Goal: Task Accomplishment & Management: Manage account settings

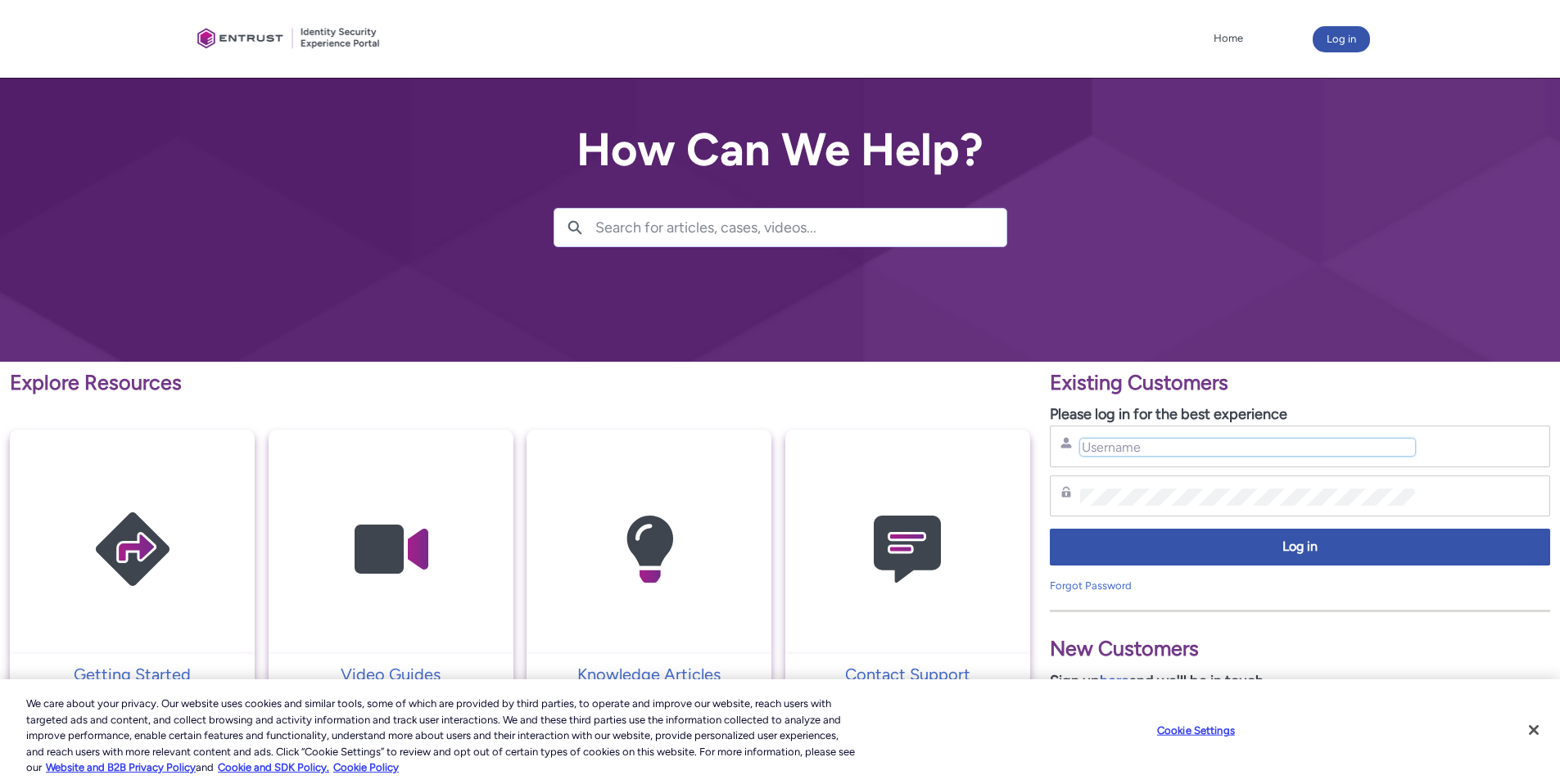
click at [1160, 448] on input "Username" at bounding box center [1247, 448] width 335 height 17
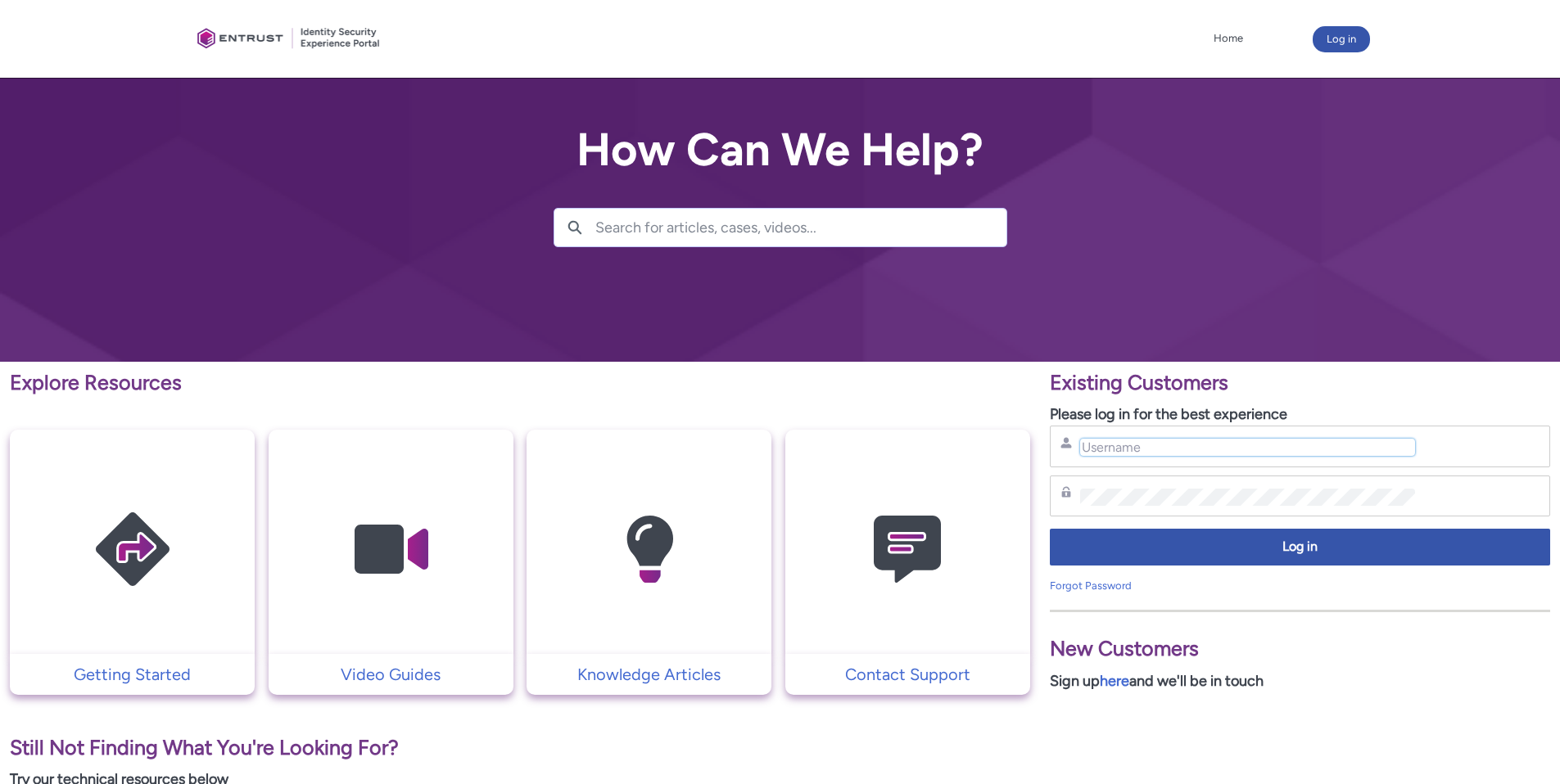
click at [1192, 448] on input "Username" at bounding box center [1247, 448] width 335 height 17
click at [1341, 441] on input "Username" at bounding box center [1247, 448] width 335 height 17
drag, startPoint x: 1346, startPoint y: 446, endPoint x: 1390, endPoint y: 445, distance: 44.0
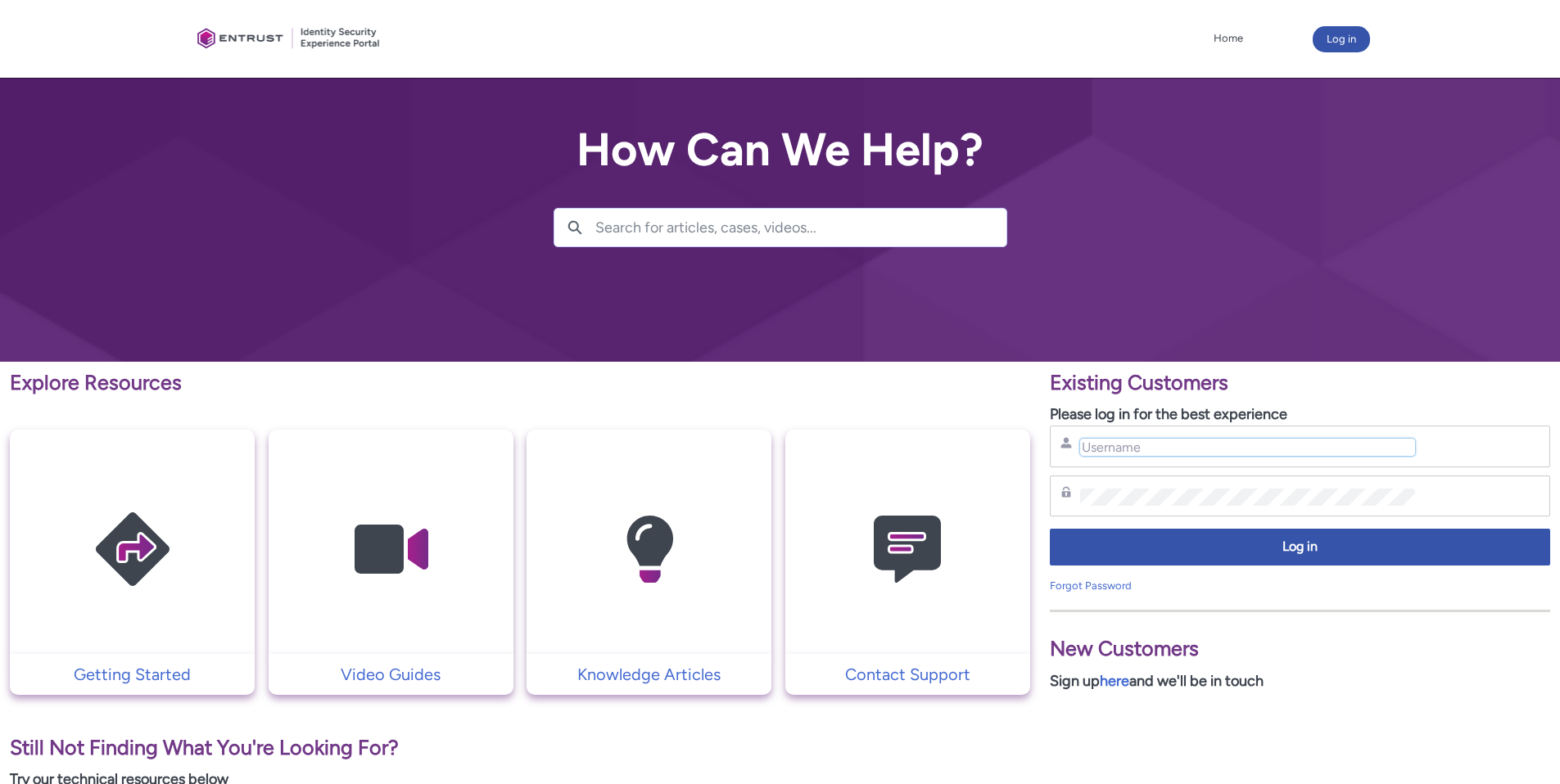
click at [1346, 446] on input "Username" at bounding box center [1247, 448] width 335 height 17
click at [1357, 447] on input "Username" at bounding box center [1247, 448] width 335 height 17
click at [1327, 448] on input "Username" at bounding box center [1247, 448] width 335 height 17
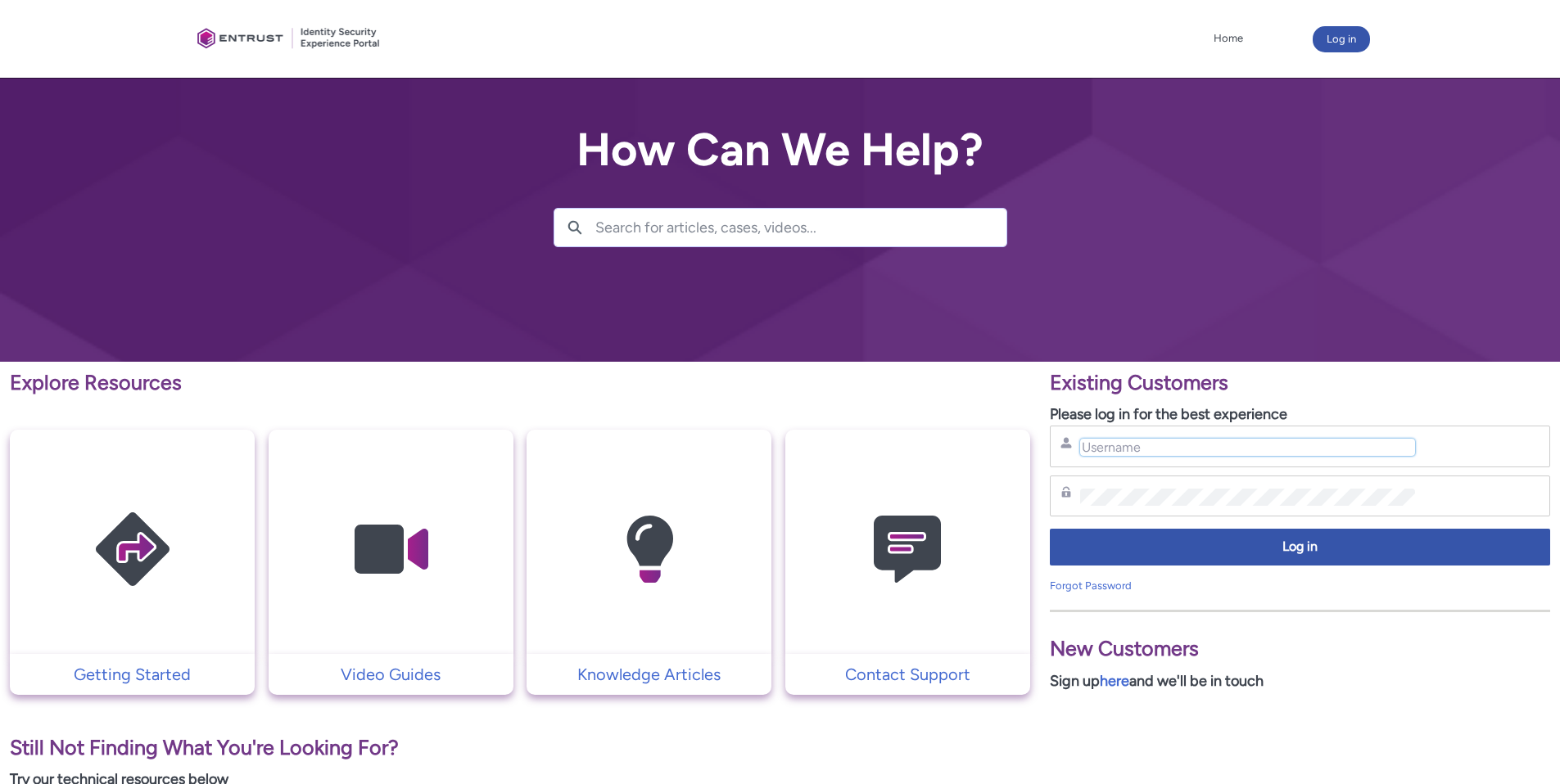
click at [1327, 448] on input "Username" at bounding box center [1247, 448] width 335 height 17
click at [1294, 456] on input "Username" at bounding box center [1247, 448] width 335 height 17
click at [1288, 454] on input "Username" at bounding box center [1247, 448] width 335 height 17
click at [1295, 446] on input "Username" at bounding box center [1247, 448] width 335 height 17
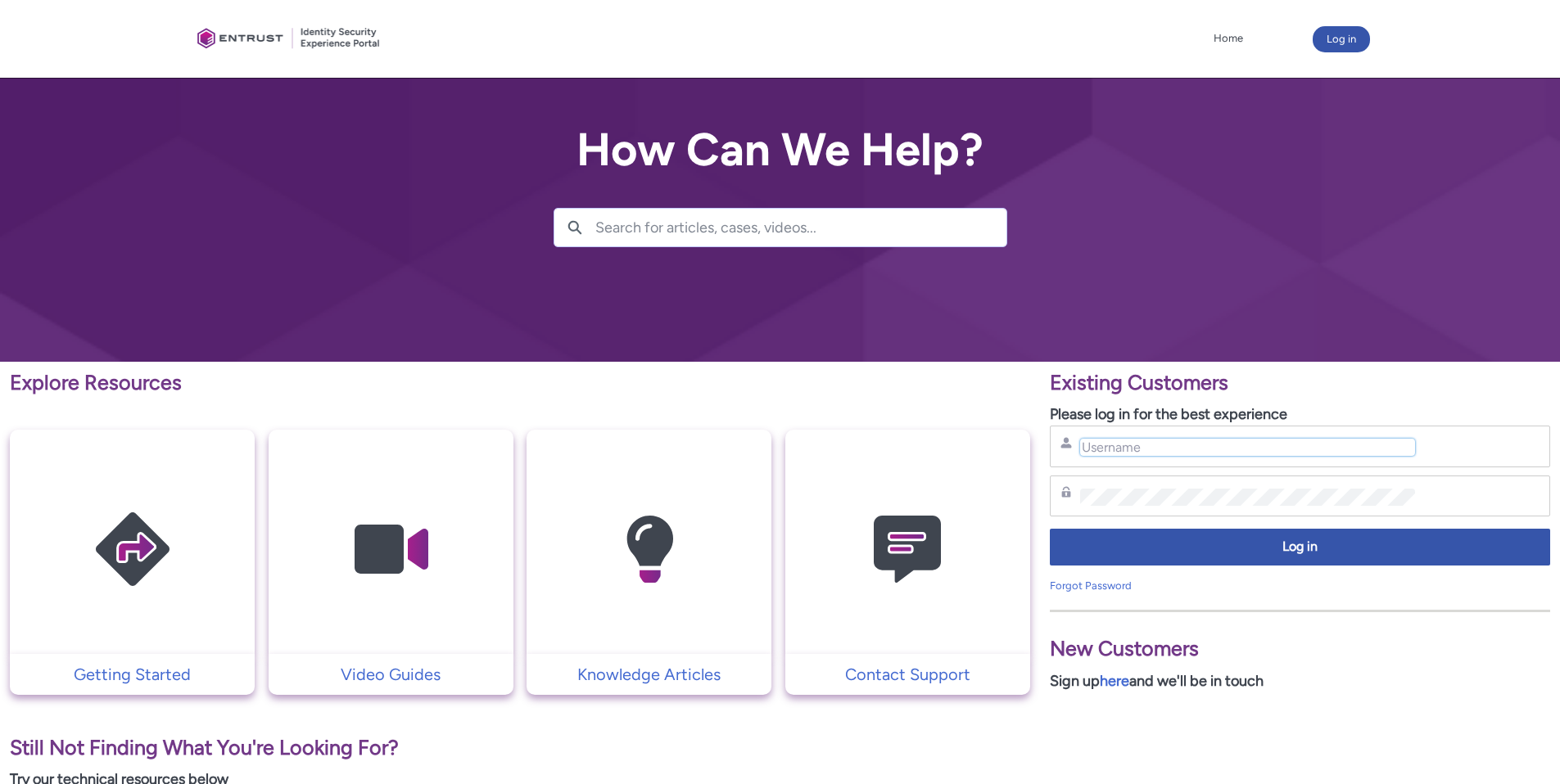
click at [1330, 444] on input "Username" at bounding box center [1247, 448] width 335 height 17
paste input "[PERSON_NAME][EMAIL_ADDRESS][PERSON_NAME][DOMAIN_NAME]"
type input "[PERSON_NAME][EMAIL_ADDRESS][PERSON_NAME][DOMAIN_NAME]"
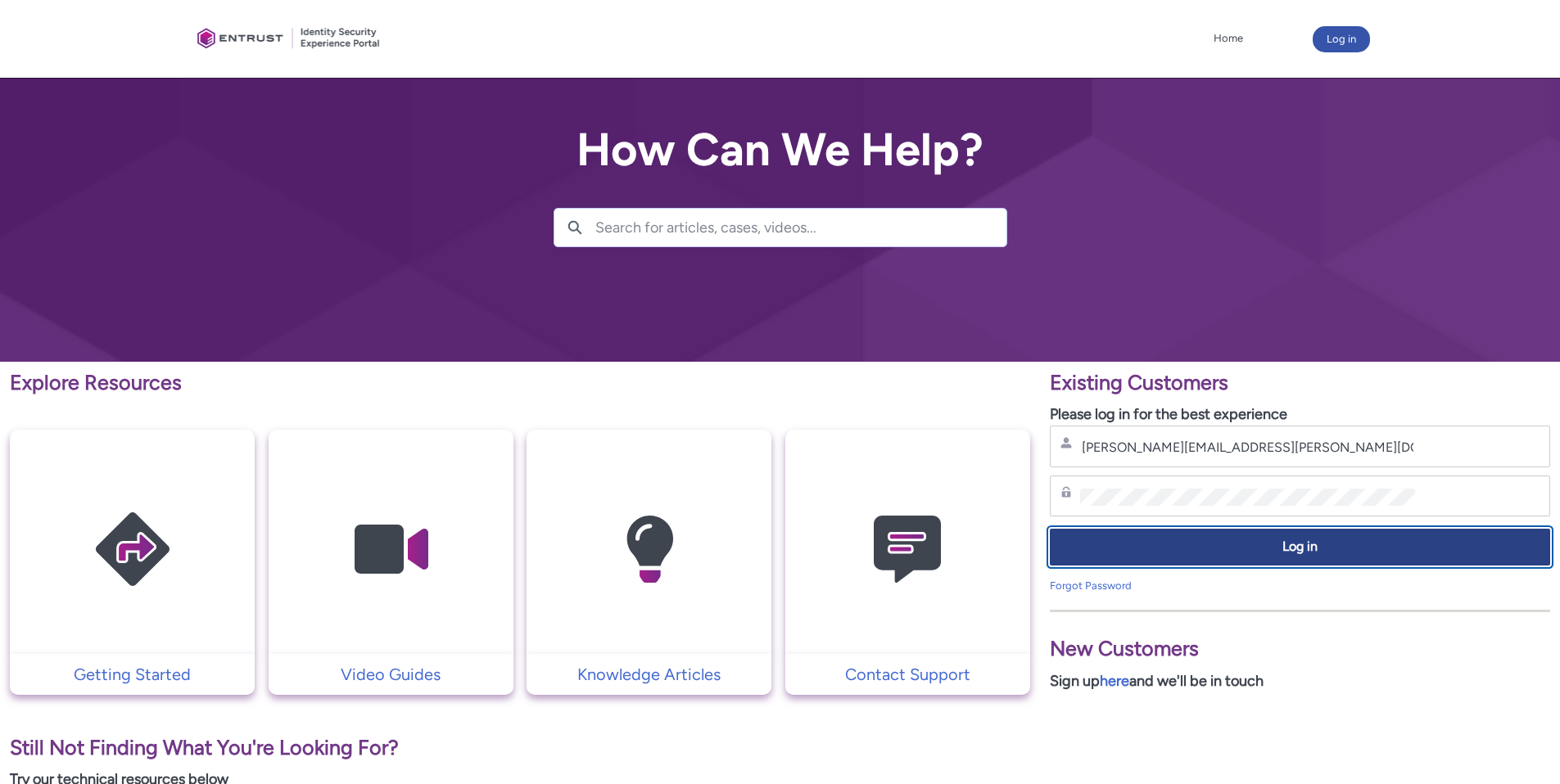
click at [1332, 559] on button "Log in" at bounding box center [1300, 547] width 501 height 37
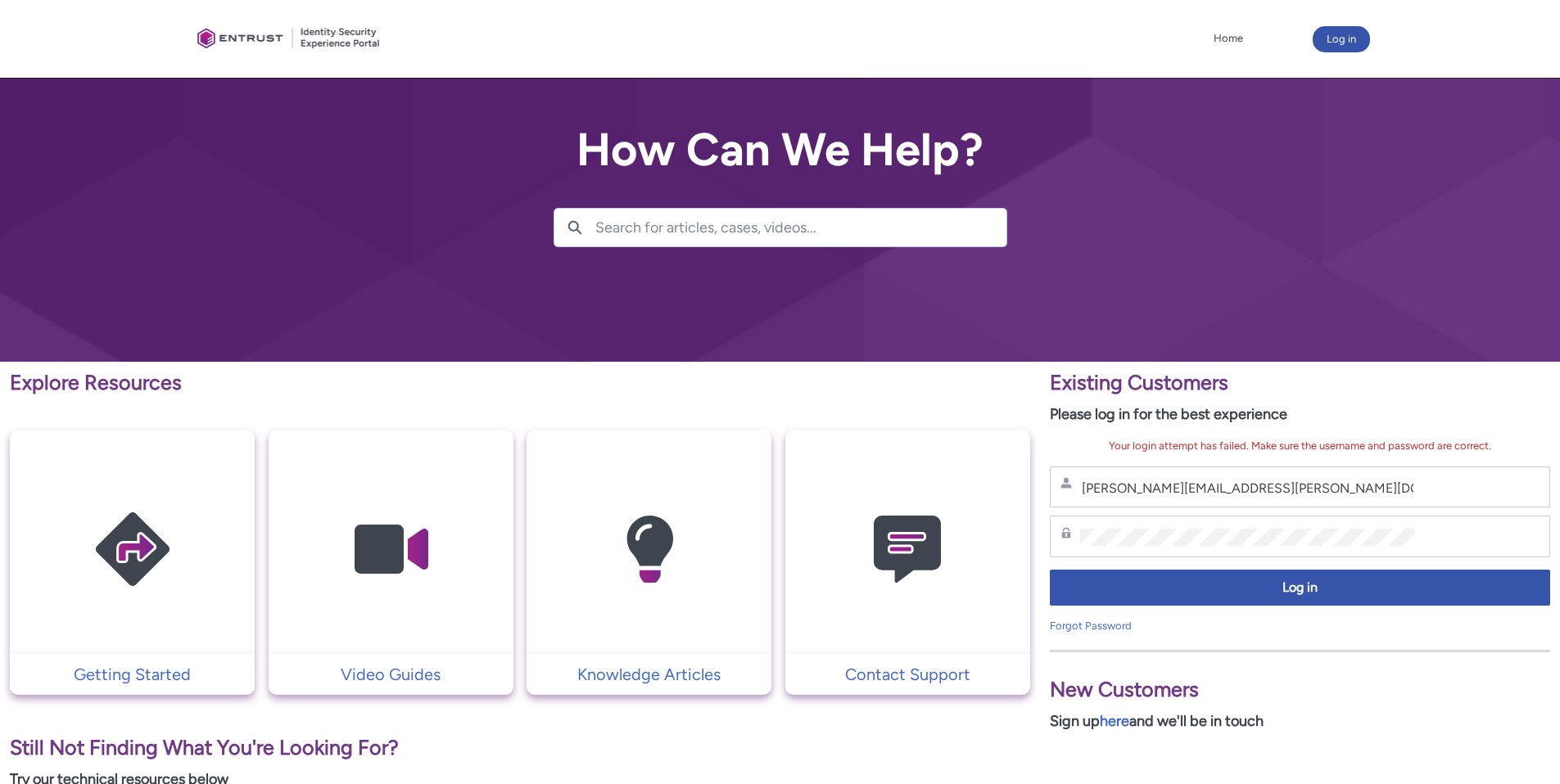
click at [1248, 477] on div "[PERSON_NAME][EMAIL_ADDRESS][PERSON_NAME][DOMAIN_NAME] Username" at bounding box center [1301, 488] width 479 height 21
click at [1281, 495] on input "[PERSON_NAME][EMAIL_ADDRESS][PERSON_NAME][DOMAIN_NAME]" at bounding box center [1247, 488] width 335 height 17
click at [1300, 462] on div "Your login attempt has failed. Make sure the username and password are correct.…" at bounding box center [1300, 536] width 501 height 196
drag, startPoint x: 1254, startPoint y: 516, endPoint x: 1254, endPoint y: 525, distance: 9.0
click at [1254, 517] on div "Password" at bounding box center [1300, 537] width 501 height 41
